Goal: Task Accomplishment & Management: Manage account settings

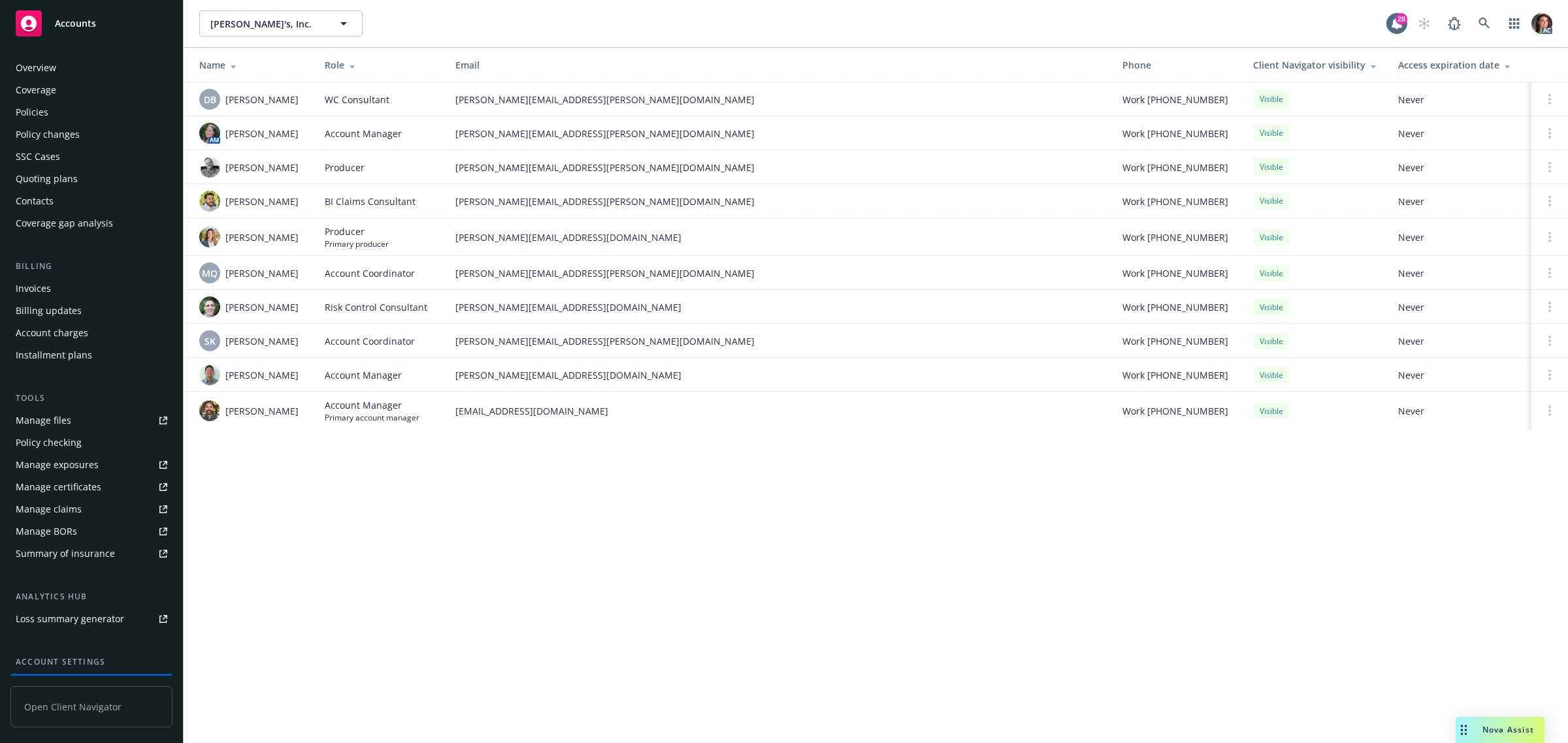
scroll to position [106, 0]
